Goal: Information Seeking & Learning: Learn about a topic

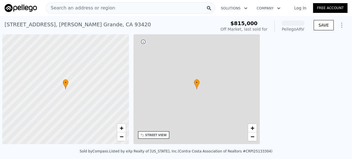
scroll to position [0, 2]
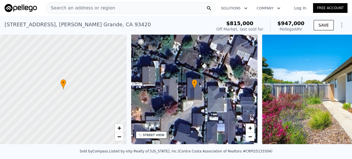
click at [100, 8] on span "Search an address or region" at bounding box center [80, 8] width 69 height 7
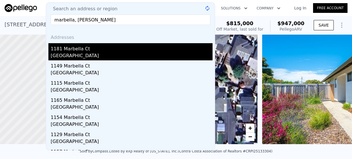
type input "marbella, [PERSON_NAME]"
click at [80, 55] on div "[GEOGRAPHIC_DATA]" at bounding box center [132, 56] width 162 height 8
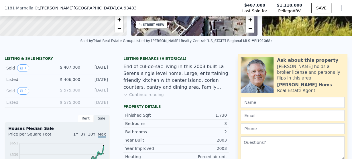
scroll to position [114, 0]
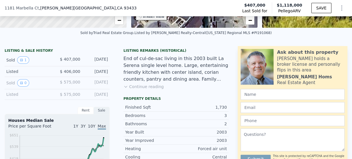
click at [11, 97] on div "Listed" at bounding box center [29, 95] width 46 height 6
click at [72, 95] on span "$ 575,000" at bounding box center [70, 94] width 20 height 5
click at [72, 96] on span "$ 575,000" at bounding box center [70, 94] width 20 height 5
click at [95, 95] on div "[DATE]" at bounding box center [96, 95] width 23 height 6
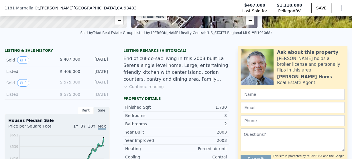
click at [101, 79] on div "LISTING & SALE HISTORY Sold 1 $ 407,000 [DATE] Listed $ 406,000 [DATE] Sold 0 $…" at bounding box center [57, 74] width 105 height 52
click at [100, 100] on div "Listed $ 575,000 [DATE]" at bounding box center [57, 94] width 105 height 11
click at [100, 97] on div "[DATE]" at bounding box center [96, 95] width 23 height 6
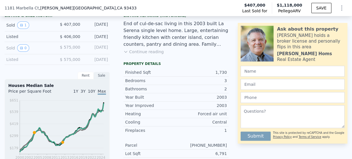
scroll to position [160, 0]
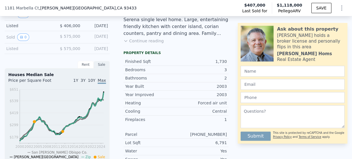
click at [13, 52] on div "Listed" at bounding box center [29, 49] width 46 height 6
drag, startPoint x: 13, startPoint y: 52, endPoint x: 62, endPoint y: 49, distance: 49.3
click at [14, 52] on div "Listed" at bounding box center [29, 49] width 46 height 6
click at [74, 49] on span "$ 575,000" at bounding box center [70, 48] width 20 height 5
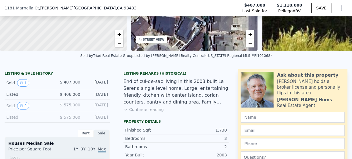
scroll to position [92, 0]
click at [23, 110] on button "0" at bounding box center [23, 105] width 12 height 7
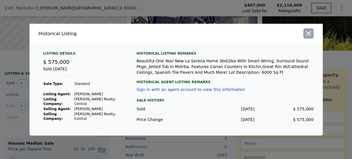
click at [310, 34] on icon "button" at bounding box center [308, 33] width 8 height 8
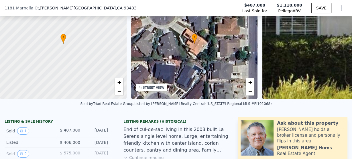
scroll to position [32, 0]
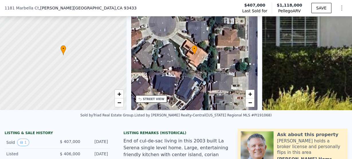
click at [72, 58] on div at bounding box center [63, 55] width 152 height 132
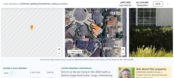
scroll to position [2, 0]
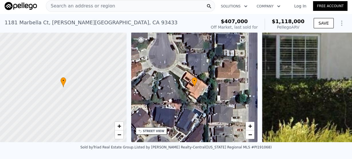
click at [70, 99] on div at bounding box center [63, 87] width 152 height 132
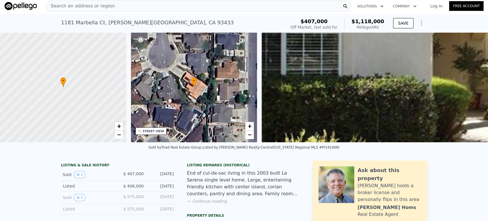
scroll to position [0, 0]
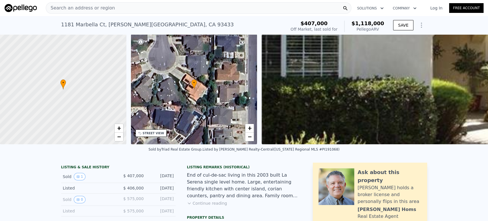
click at [69, 7] on span "Search an address or region" at bounding box center [80, 8] width 69 height 7
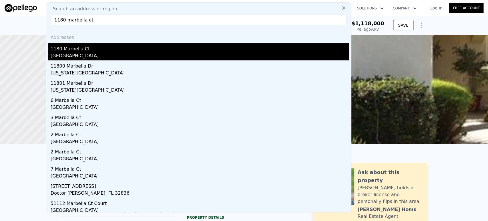
type input "1180 marbella ct"
click at [63, 53] on div "[GEOGRAPHIC_DATA]" at bounding box center [200, 56] width 298 height 8
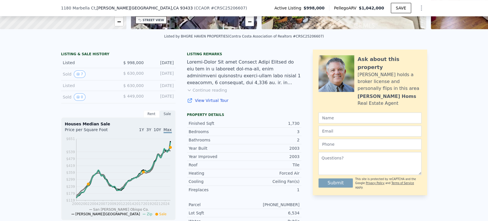
scroll to position [93, 0]
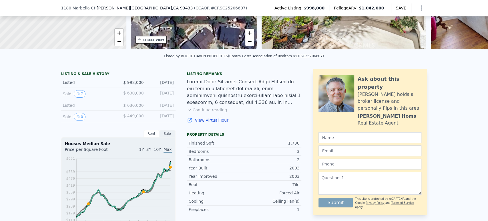
click at [64, 120] on div "Sold 0" at bounding box center [88, 116] width 51 height 7
click at [76, 118] on icon "View historical data" at bounding box center [77, 116] width 3 height 3
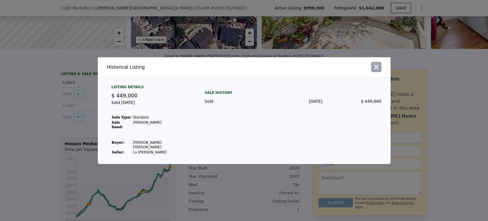
click at [351, 71] on icon "button" at bounding box center [377, 67] width 8 height 8
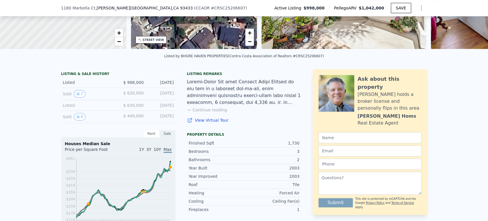
click at [205, 118] on div "Listing remarks Continue reading View Virtual Tour" at bounding box center [244, 101] width 114 height 58
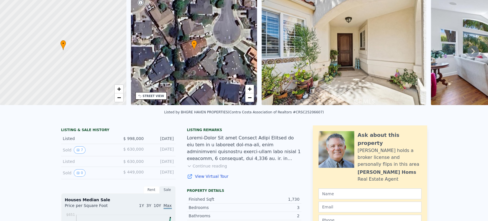
scroll to position [2, 0]
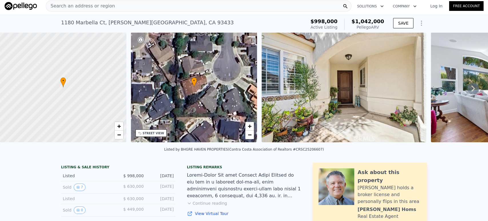
click at [69, 6] on span "Search an address or region" at bounding box center [80, 6] width 69 height 7
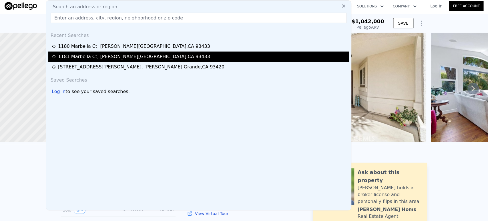
click at [72, 56] on div "[GEOGRAPHIC_DATA]" at bounding box center [134, 56] width 152 height 7
type input "1236"
type input "3920"
type input "11124"
checkbox input "false"
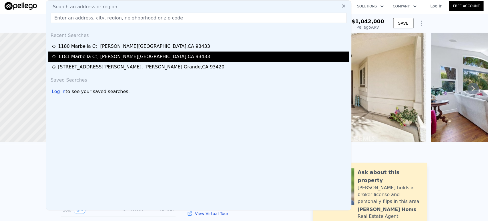
type input "$ 1,118,000"
type input "$ 623,447"
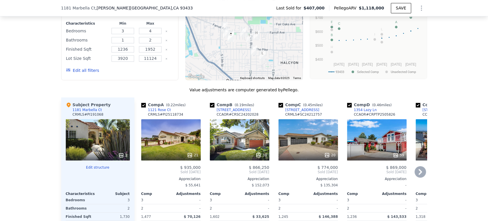
scroll to position [602, 0]
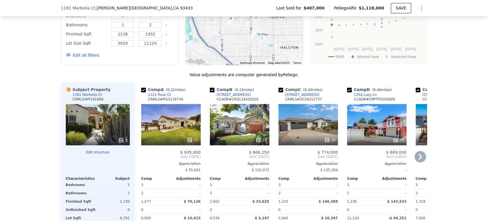
click at [351, 92] on div "1354 Lazy Ln" at bounding box center [365, 94] width 23 height 5
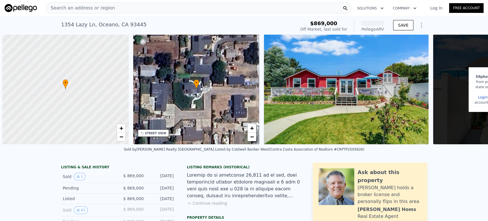
scroll to position [0, 2]
